Goal: Find specific page/section: Find specific page/section

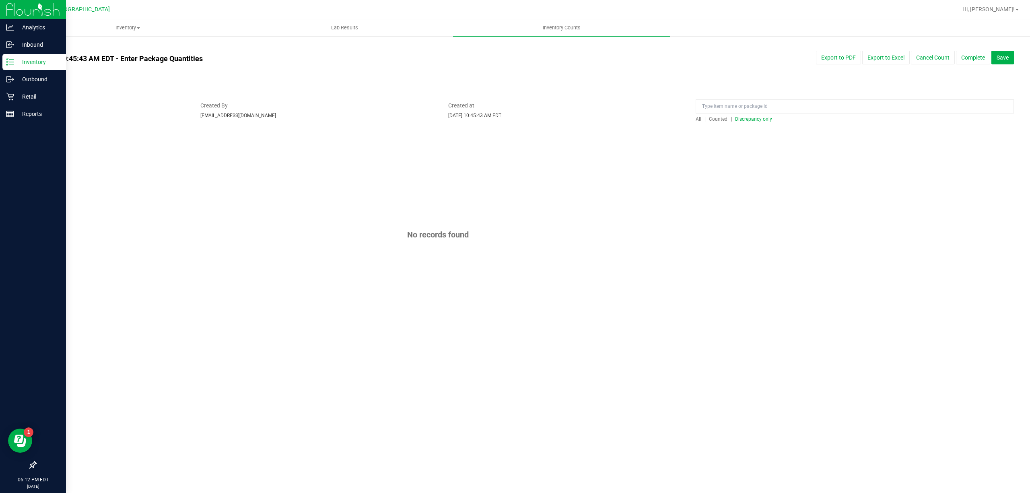
click at [19, 56] on div "Inventory" at bounding box center [34, 62] width 64 height 16
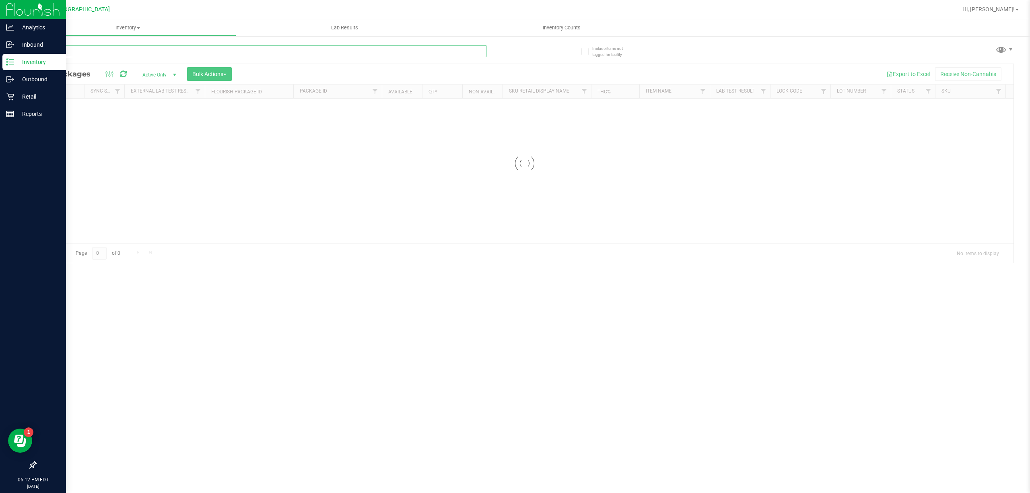
click at [97, 52] on input "text" at bounding box center [260, 51] width 451 height 12
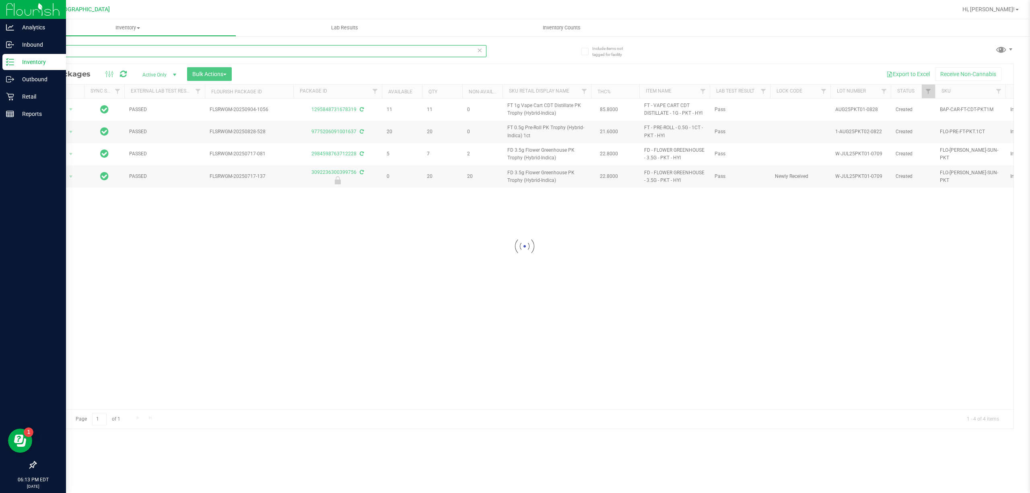
type input "PKT"
click at [363, 297] on div "PASSED FLSRWGM-20250904-1056 1295848731678319 11 11 0 FT 1g Vape Cart CDT Disti…" at bounding box center [525, 254] width 978 height 311
click at [367, 287] on div "Action Action Adjust qty Create package Edit attributes Global inventory Locate…" at bounding box center [525, 254] width 978 height 311
